Goal: Task Accomplishment & Management: Manage account settings

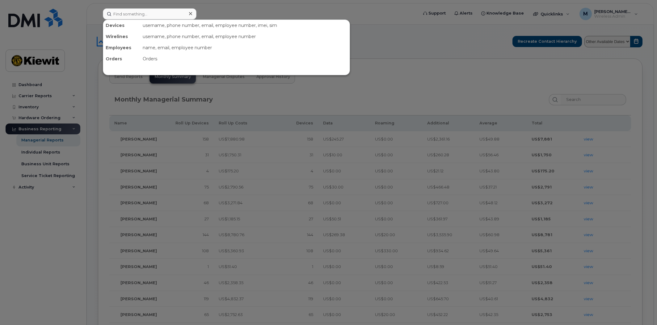
scroll to position [189, 0]
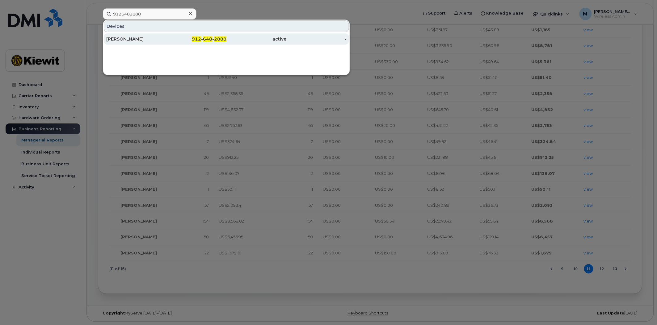
type input "9126482888"
click at [208, 38] on span "648" at bounding box center [207, 39] width 9 height 6
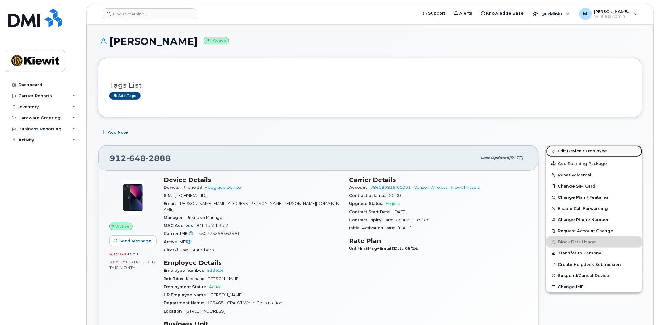
click at [575, 150] on link "Edit Device / Employee" at bounding box center [595, 150] width 96 height 11
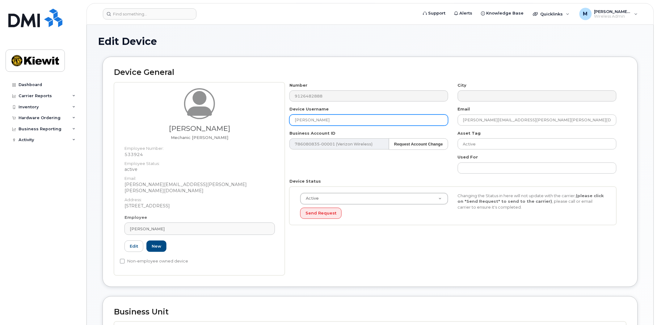
drag, startPoint x: 337, startPoint y: 121, endPoint x: 239, endPoint y: 119, distance: 98.0
click at [239, 119] on div "[PERSON_NAME] Mechanic [PERSON_NAME] Employee Number: 533924 Employee Status: a…" at bounding box center [370, 178] width 513 height 193
type input "michael Joyner"
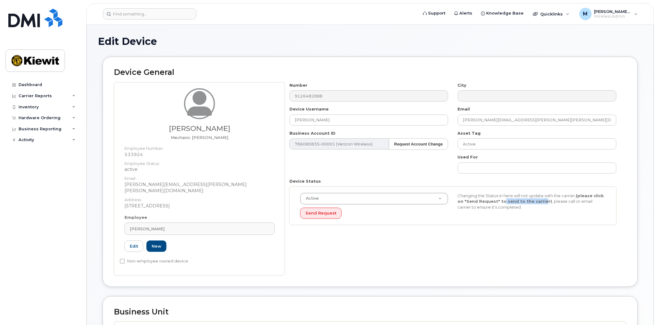
drag, startPoint x: 511, startPoint y: 199, endPoint x: 552, endPoint y: 202, distance: 41.2
click at [539, 199] on strong "(please click on "Send Request" to send to the carrier)" at bounding box center [531, 198] width 146 height 11
click at [552, 202] on div "Changing the Status in here will not update with the carrier, (please click on …" at bounding box center [531, 201] width 157 height 17
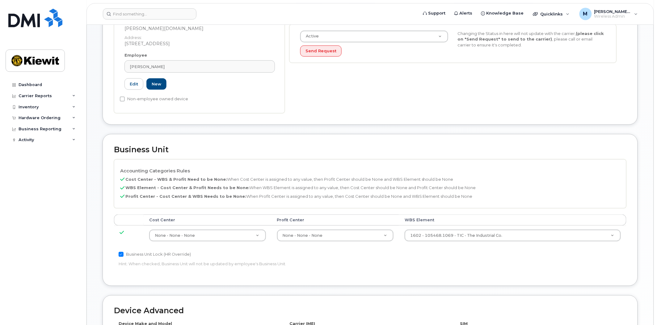
scroll to position [311, 0]
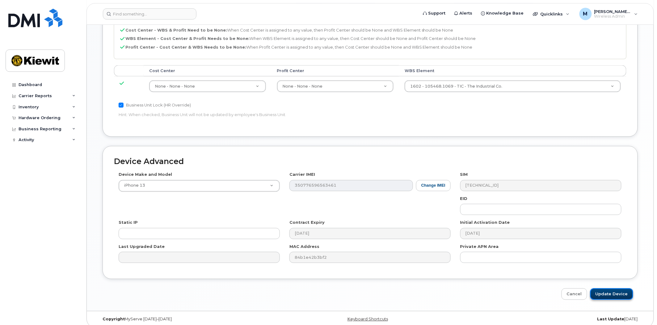
click at [598, 288] on input "Update Device" at bounding box center [612, 293] width 43 height 11
type input "Saving..."
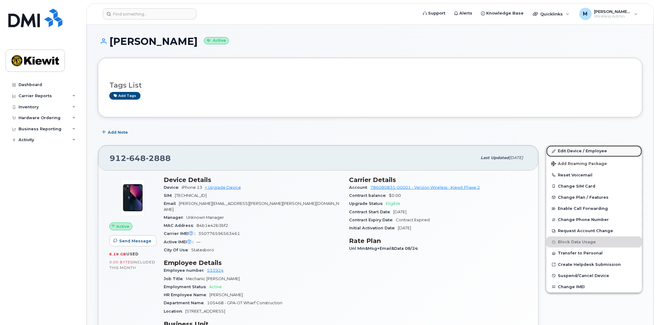
click at [590, 151] on link "Edit Device / Employee" at bounding box center [595, 150] width 96 height 11
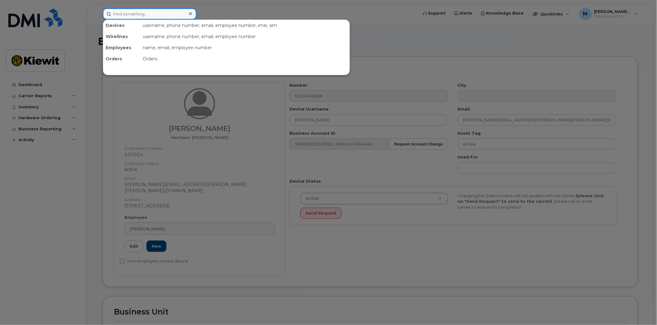
click at [146, 10] on input at bounding box center [150, 13] width 94 height 11
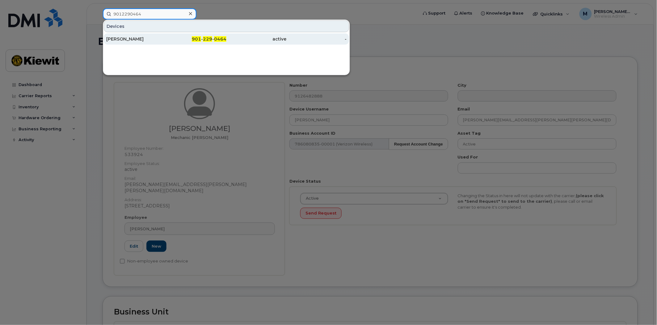
type input "9012290464"
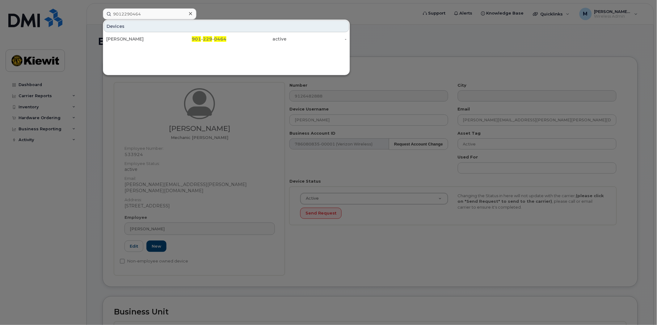
drag, startPoint x: 203, startPoint y: 37, endPoint x: 25, endPoint y: 43, distance: 178.1
click at [204, 37] on span "229" at bounding box center [207, 39] width 9 height 6
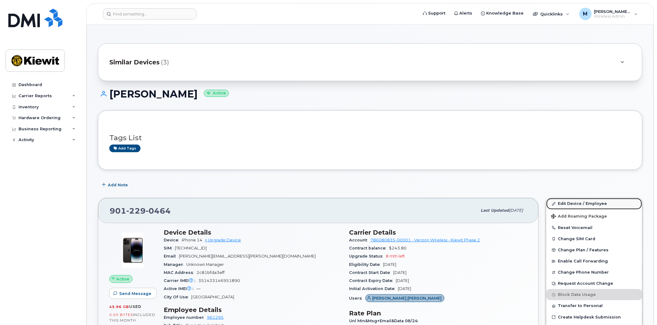
click at [575, 203] on link "Edit Device / Employee" at bounding box center [595, 203] width 96 height 11
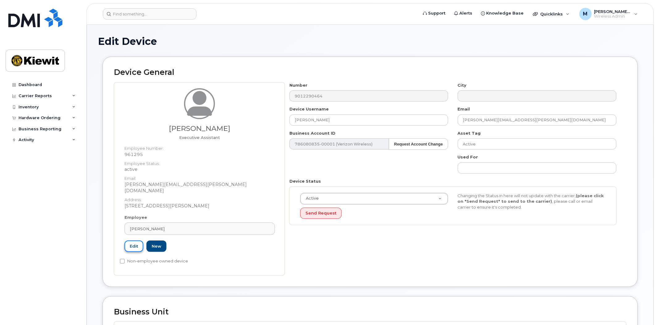
click at [140, 240] on link "Edit" at bounding box center [134, 245] width 19 height 11
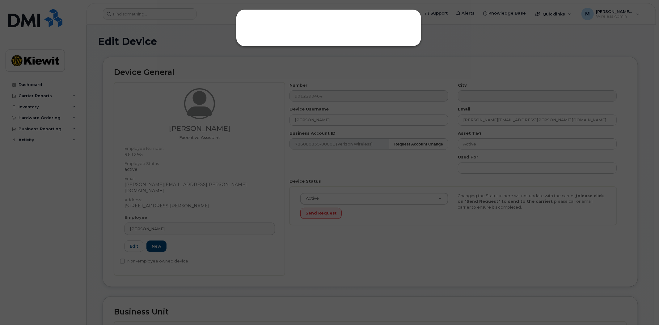
click at [306, 107] on div at bounding box center [329, 162] width 659 height 325
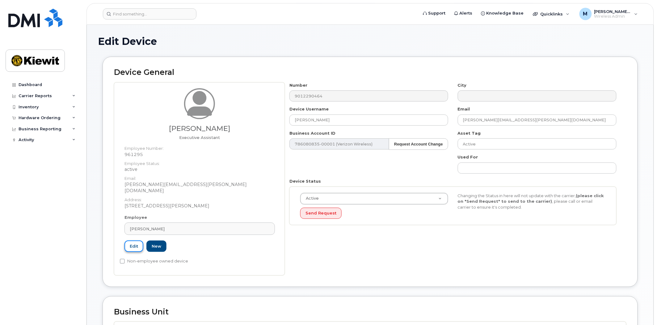
click at [132, 240] on link "Edit" at bounding box center [134, 245] width 19 height 11
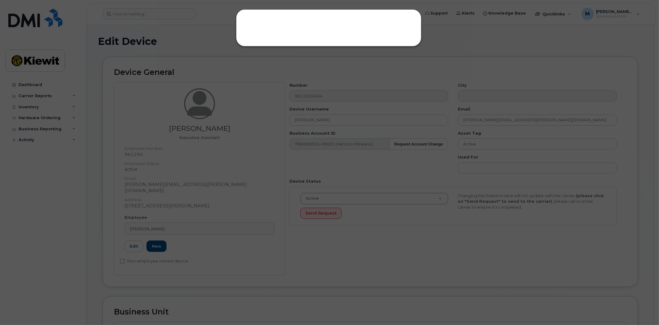
click at [294, 24] on div at bounding box center [328, 27] width 185 height 37
drag, startPoint x: 147, startPoint y: 245, endPoint x: 150, endPoint y: 242, distance: 4.6
click at [147, 245] on div at bounding box center [329, 162] width 659 height 325
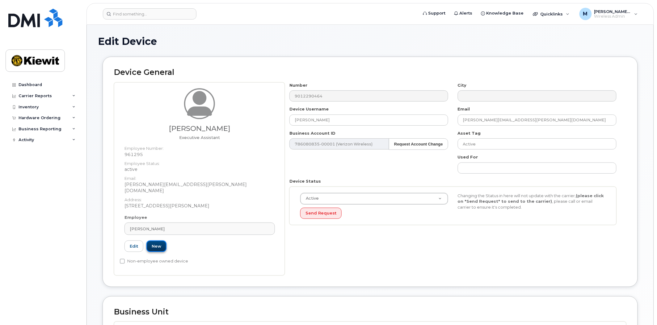
click at [161, 240] on link "New" at bounding box center [156, 245] width 20 height 11
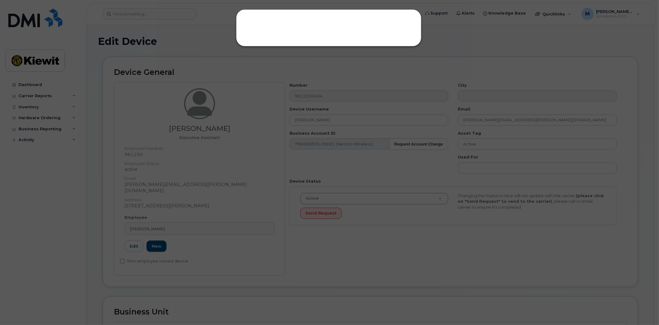
click at [251, 63] on div at bounding box center [329, 162] width 659 height 325
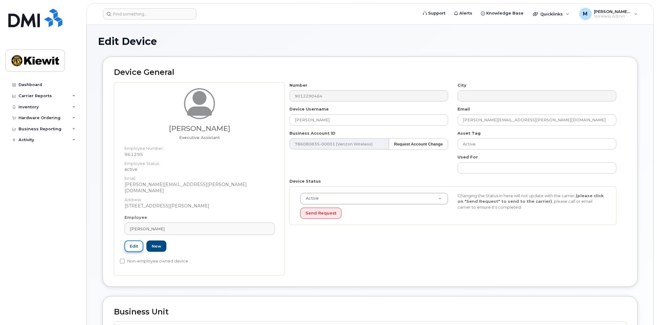
click at [134, 243] on link "Edit" at bounding box center [134, 245] width 19 height 11
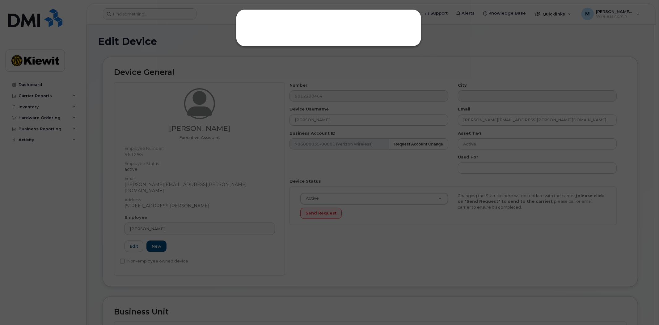
click at [294, 48] on div at bounding box center [329, 162] width 659 height 325
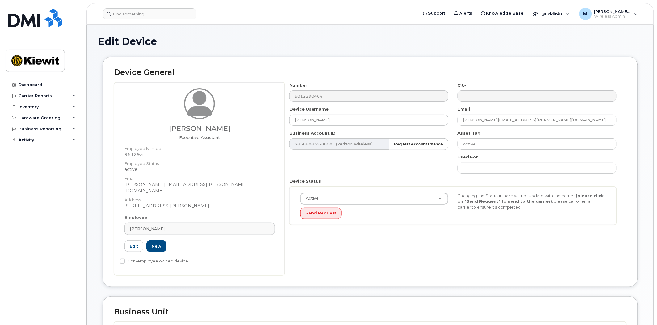
click at [316, 107] on label "Device Username" at bounding box center [309, 109] width 39 height 6
drag, startPoint x: 340, startPoint y: 117, endPoint x: 163, endPoint y: 107, distance: 178.0
click at [163, 107] on div "Melissa Arnsdorff Executive Assistant Employee Number: 961295 Employee Status: …" at bounding box center [370, 178] width 513 height 193
type input "Leonardo Obeido"
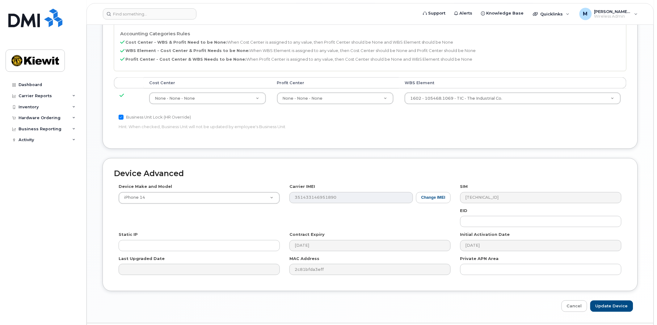
scroll to position [311, 0]
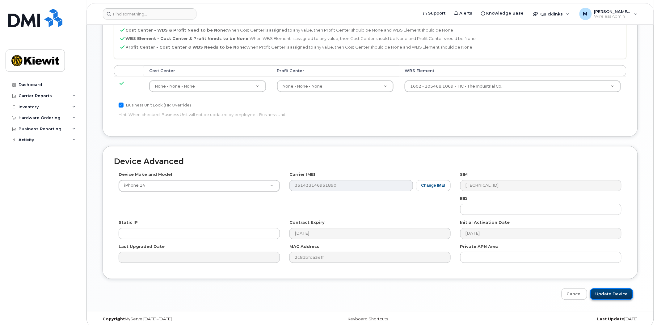
click at [619, 288] on input "Update Device" at bounding box center [612, 293] width 43 height 11
type input "Saving..."
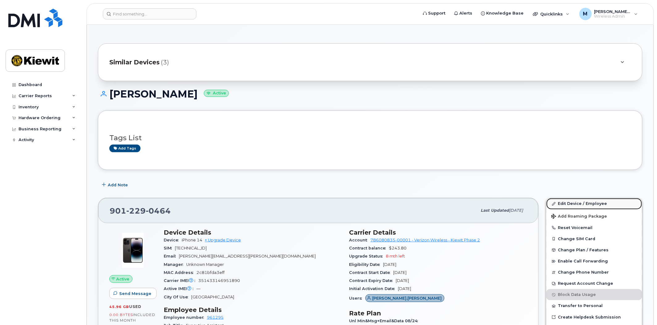
click at [568, 200] on link "Edit Device / Employee" at bounding box center [595, 203] width 96 height 11
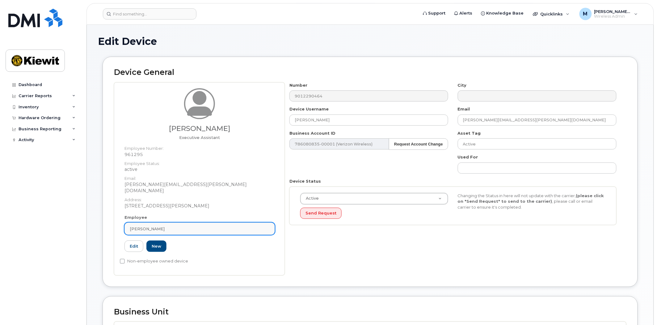
click at [218, 226] on div "[PERSON_NAME]" at bounding box center [200, 229] width 140 height 6
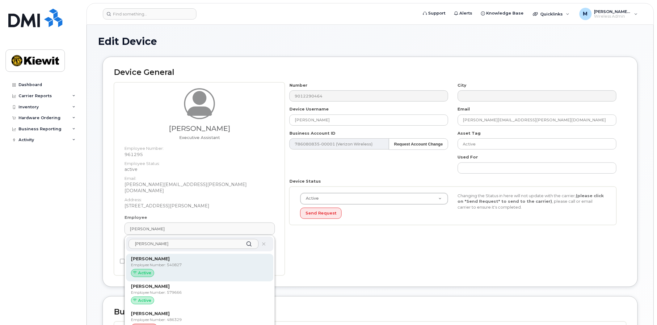
type input "[PERSON_NAME]"
click at [165, 262] on p "Employee Number: 540827" at bounding box center [200, 265] width 138 height 6
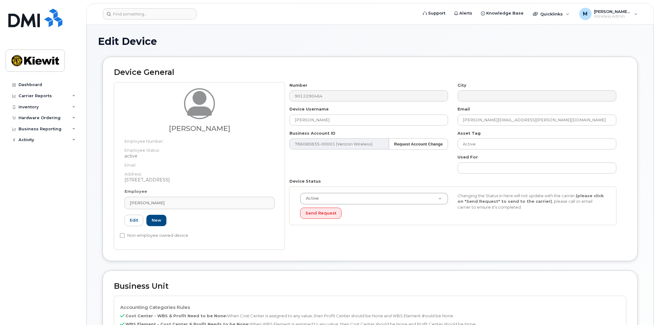
type input "540827"
type input "[PERSON_NAME]"
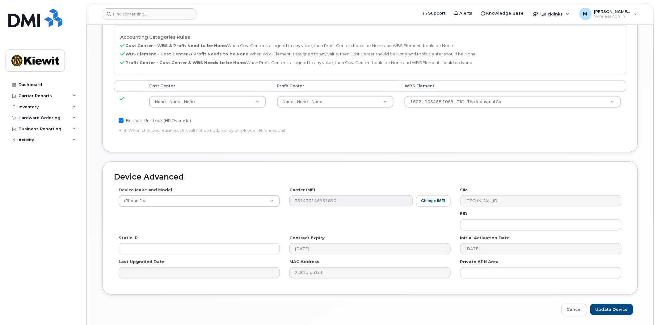
scroll to position [291, 0]
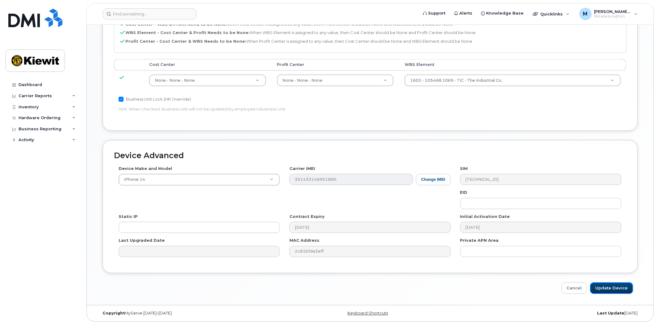
drag, startPoint x: 623, startPoint y: 287, endPoint x: 444, endPoint y: 272, distance: 179.2
click at [623, 287] on input "Update Device" at bounding box center [612, 287] width 43 height 11
type input "Saving..."
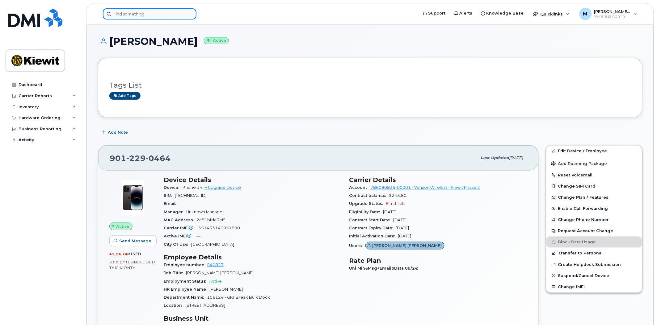
click at [158, 15] on input at bounding box center [150, 13] width 94 height 11
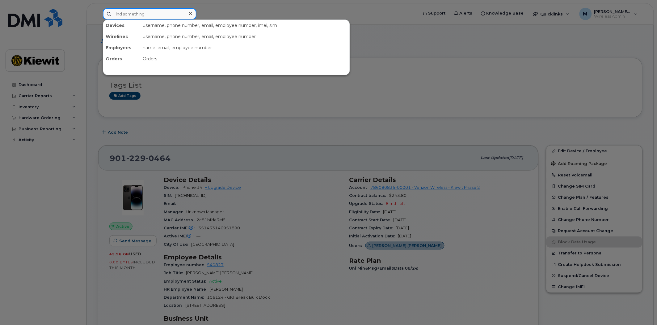
paste input "9126590550"
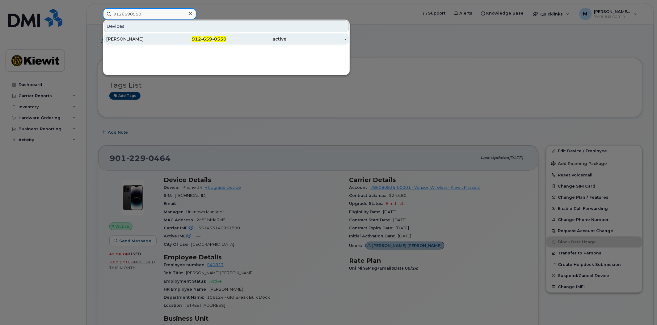
type input "9126590550"
click at [207, 38] on span "659" at bounding box center [207, 39] width 9 height 6
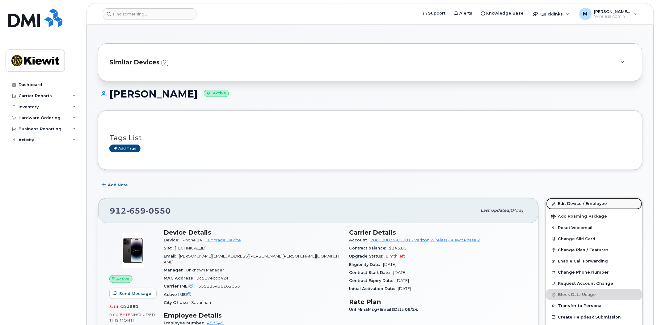
click at [570, 201] on link "Edit Device / Employee" at bounding box center [595, 203] width 96 height 11
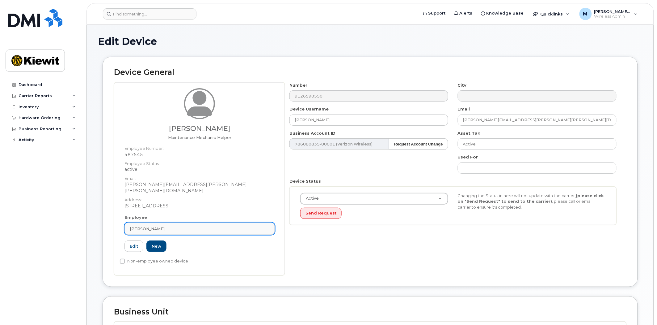
click at [169, 226] on div "[PERSON_NAME]" at bounding box center [200, 229] width 140 height 6
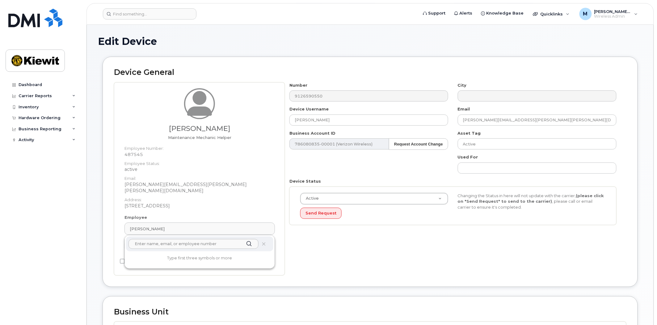
click at [379, 254] on div "Number 9126590550 City Device Username DAVID WHITE Email JACOB.SHEPHERD@KIEWIT.…" at bounding box center [456, 178] width 342 height 193
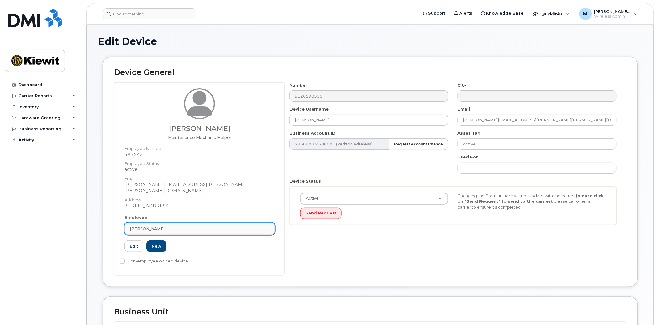
click at [197, 226] on div "Jacob Shepherd" at bounding box center [200, 229] width 140 height 6
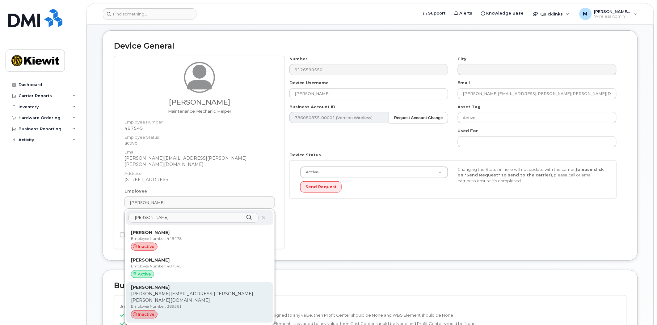
scroll to position [34, 0]
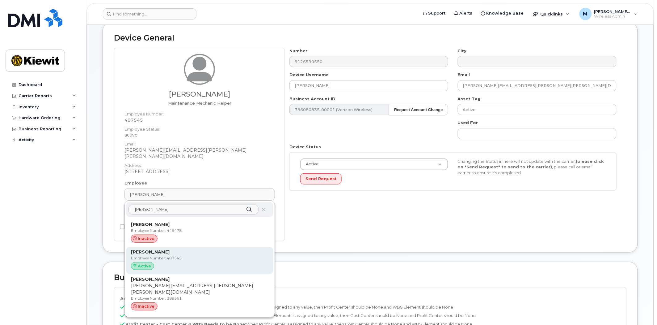
type input "jacob she"
click at [193, 262] on div "Active" at bounding box center [200, 266] width 138 height 8
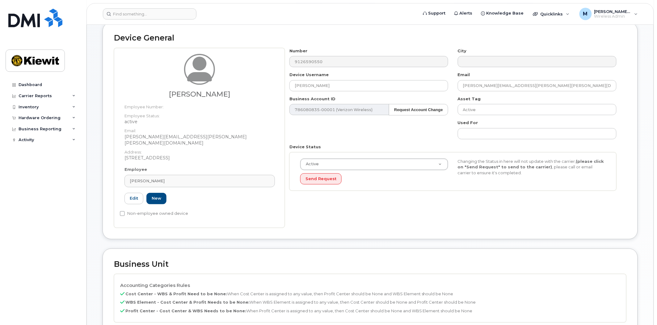
type input "Jacob Shepherd"
type input "jacob.shepherd@kiewit.com"
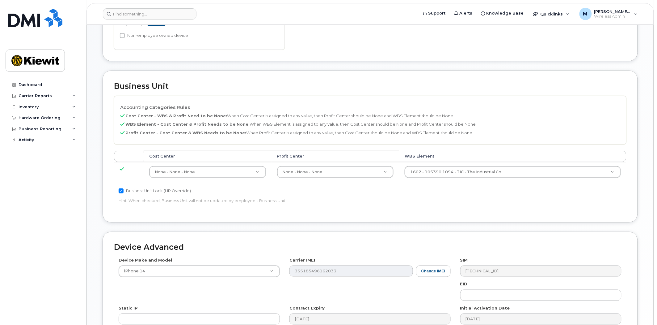
scroll to position [298, 0]
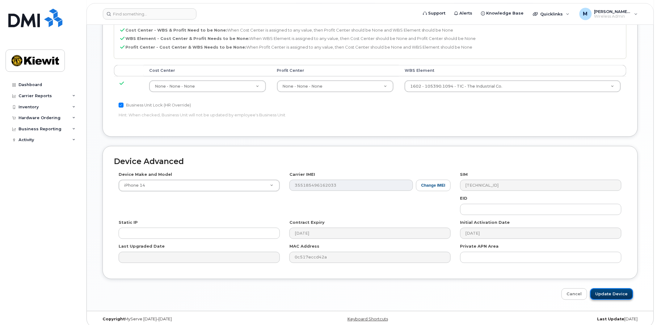
click at [605, 289] on input "Update Device" at bounding box center [612, 293] width 43 height 11
type input "Saving..."
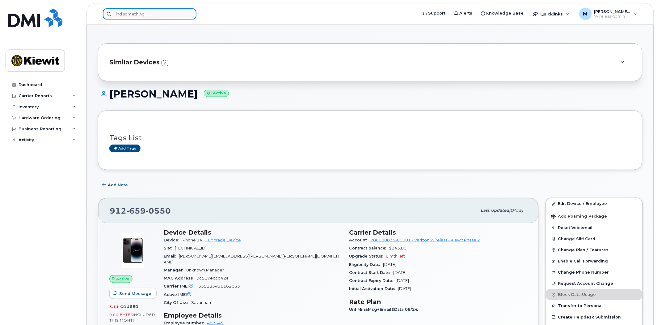
click at [136, 18] on input at bounding box center [150, 13] width 94 height 11
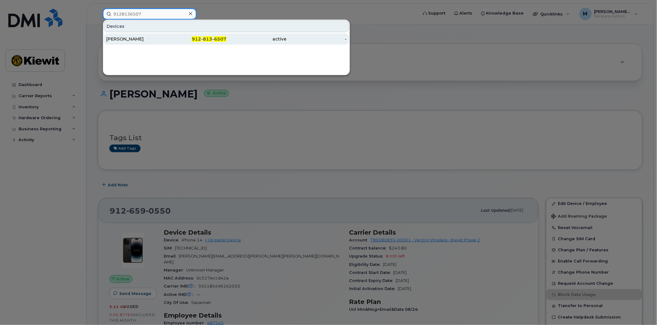
type input "9128136507"
click at [213, 37] on div "912 - 813 - 6507" at bounding box center [197, 39] width 60 height 6
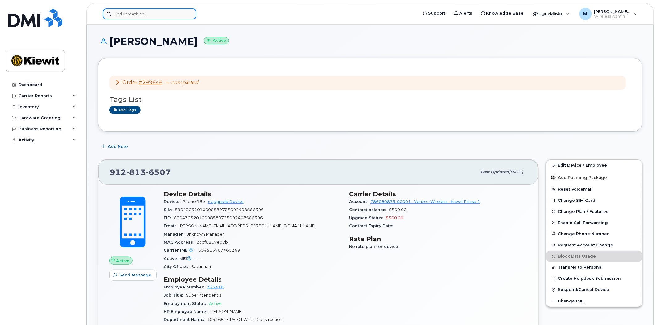
click at [135, 12] on input at bounding box center [150, 13] width 94 height 11
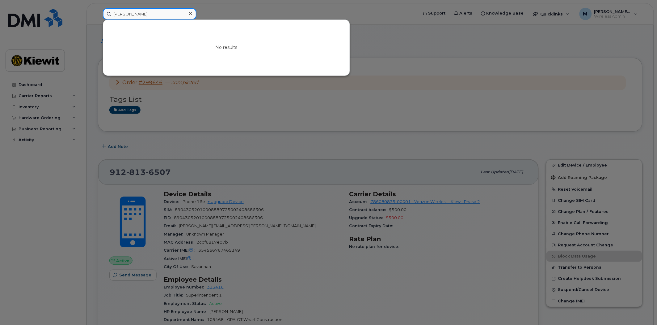
drag, startPoint x: 146, startPoint y: 14, endPoint x: 49, endPoint y: 14, distance: 96.1
click at [98, 14] on div "destafano No results" at bounding box center [258, 13] width 321 height 11
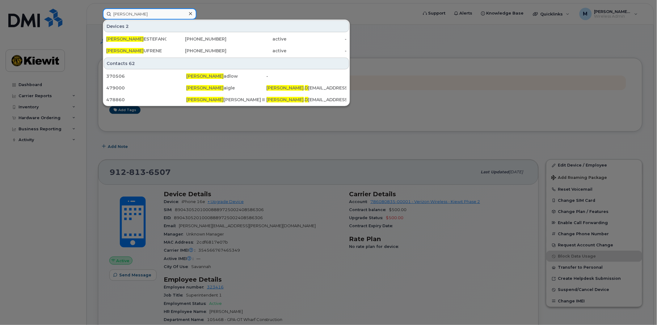
type input "charles d"
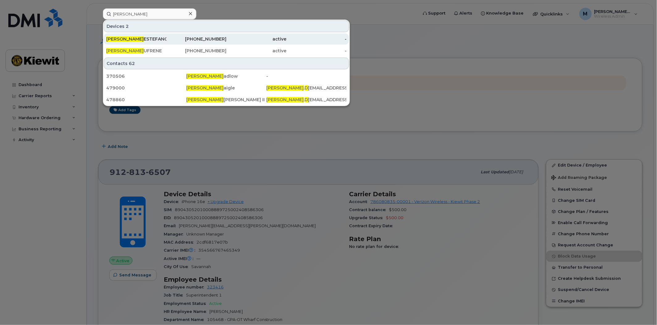
click at [211, 40] on div "602-695-7245" at bounding box center [197, 39] width 60 height 6
